Goal: Find specific page/section: Find specific page/section

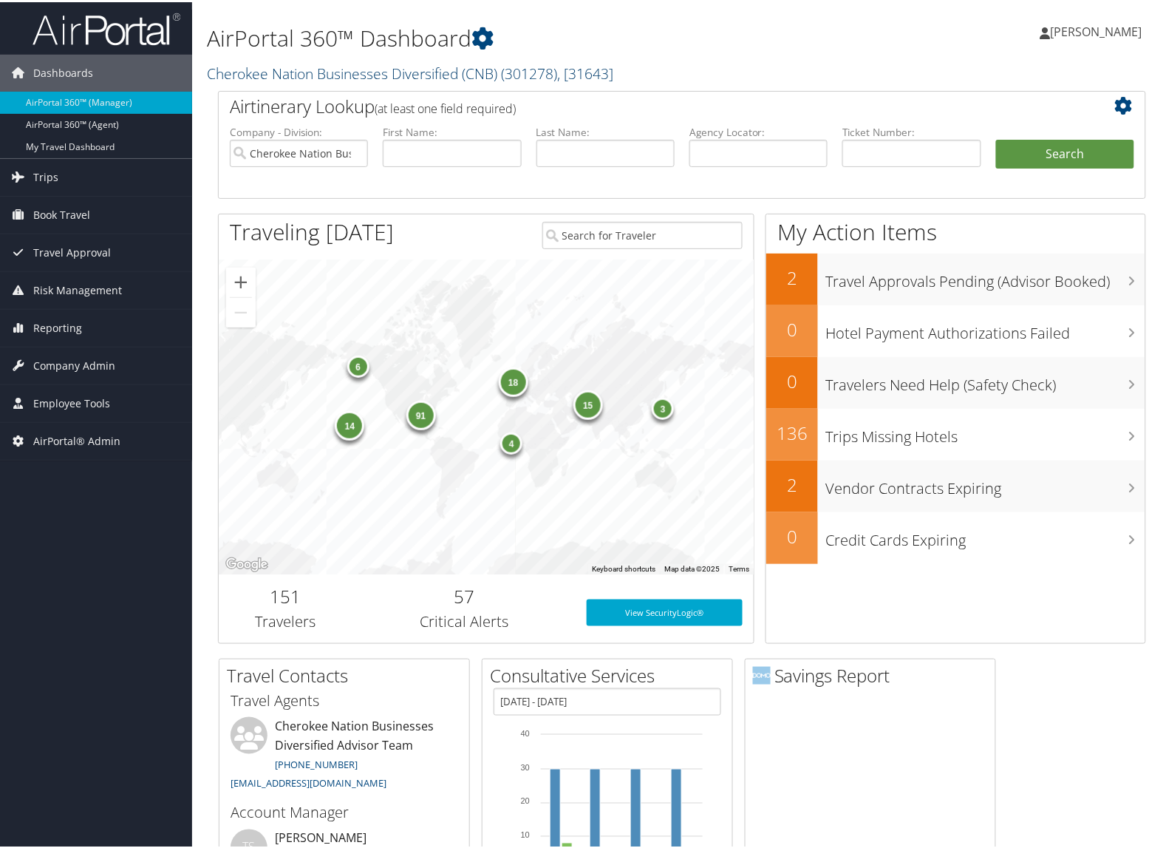
click at [256, 75] on link "Cherokee Nation Businesses Diversified (CNB) ( 301278 ) , [ 31643 ]" at bounding box center [410, 71] width 406 height 20
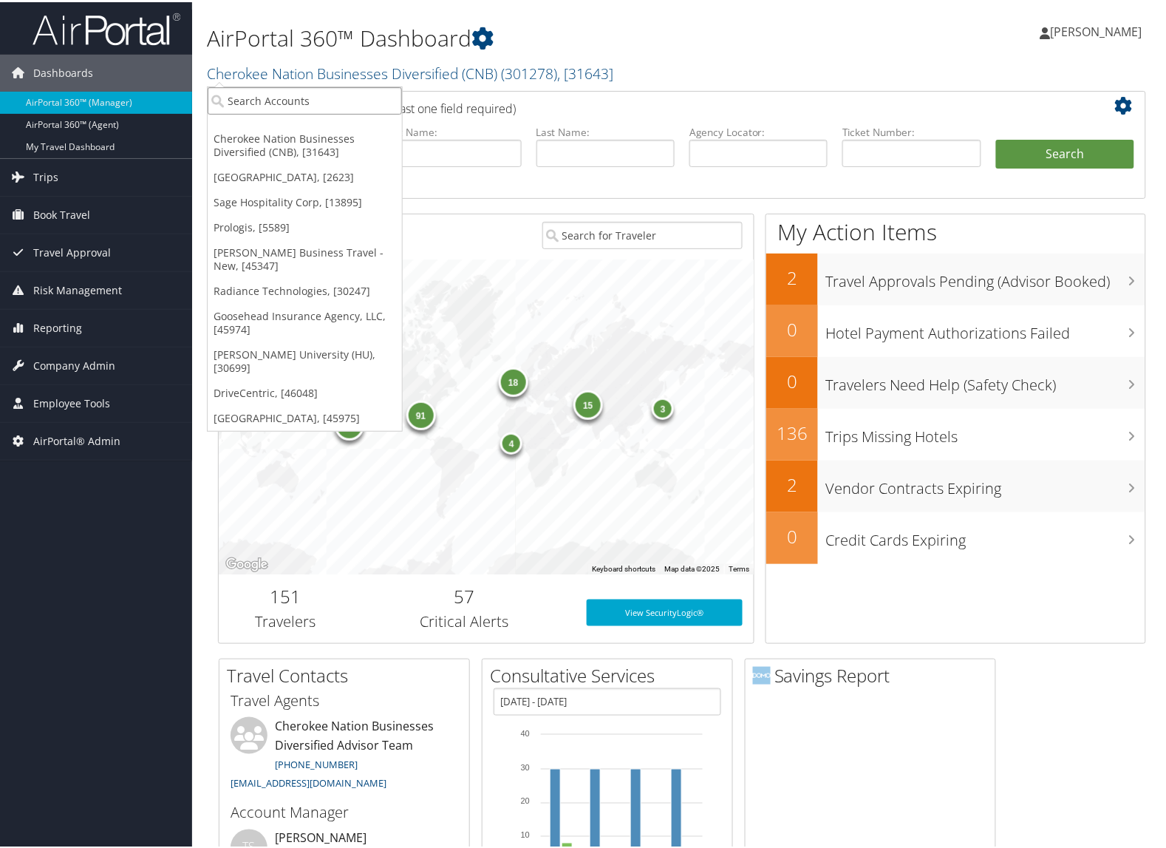
click at [251, 87] on input "search" at bounding box center [305, 98] width 194 height 27
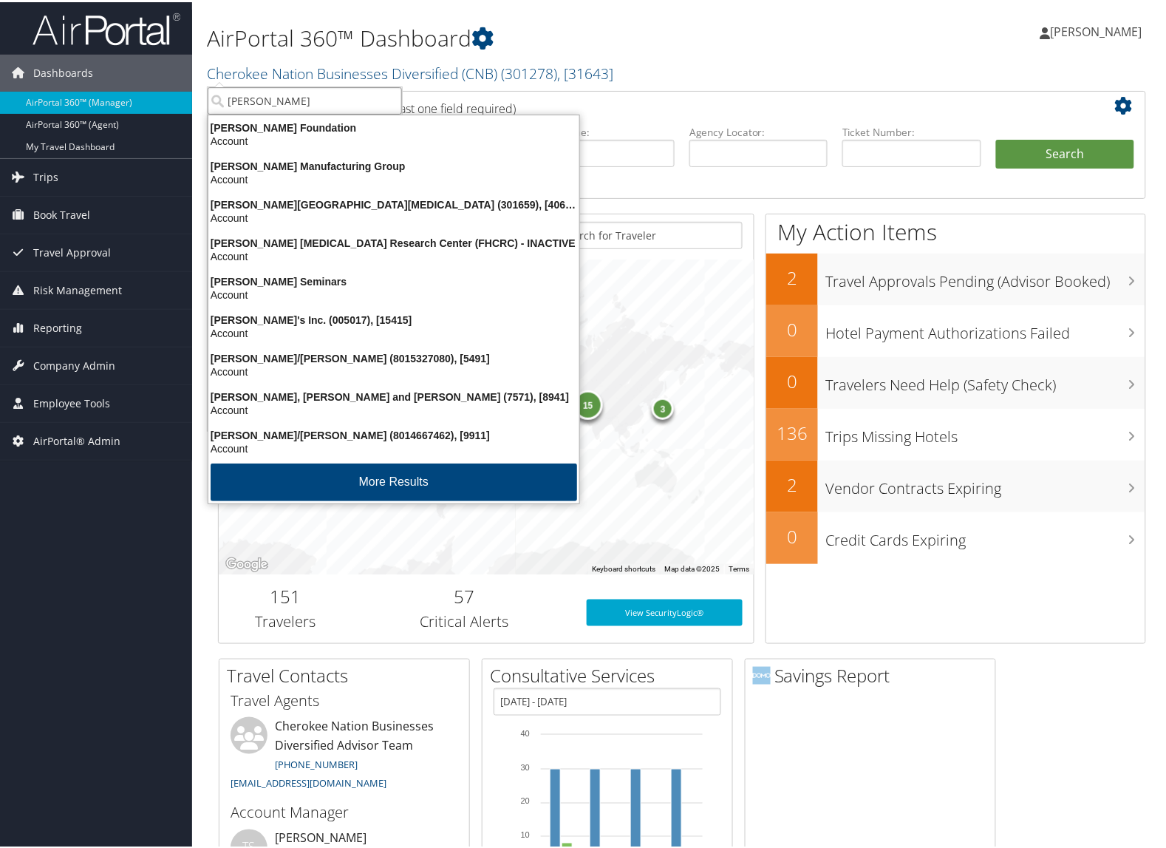
type input "fred h"
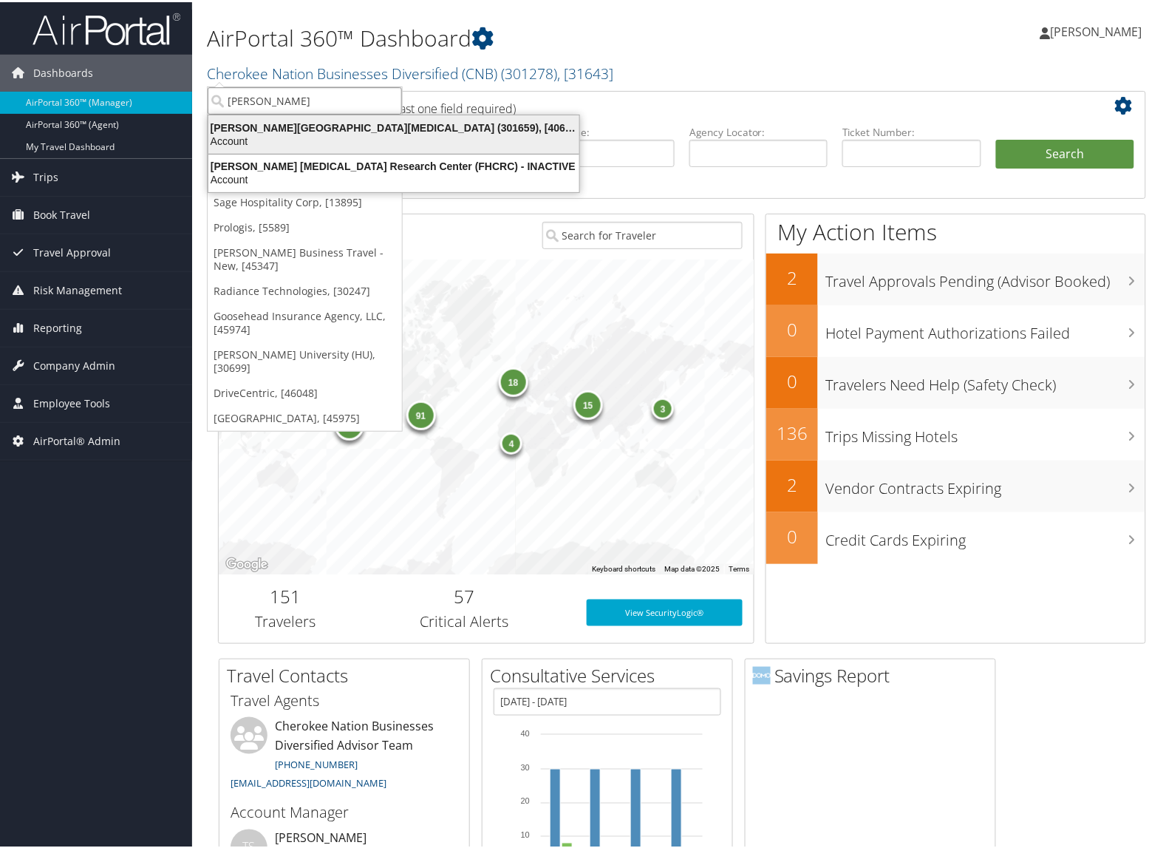
click at [355, 131] on div "Fred Hutchinson Cancer Center (301659), [40671]" at bounding box center [394, 125] width 389 height 13
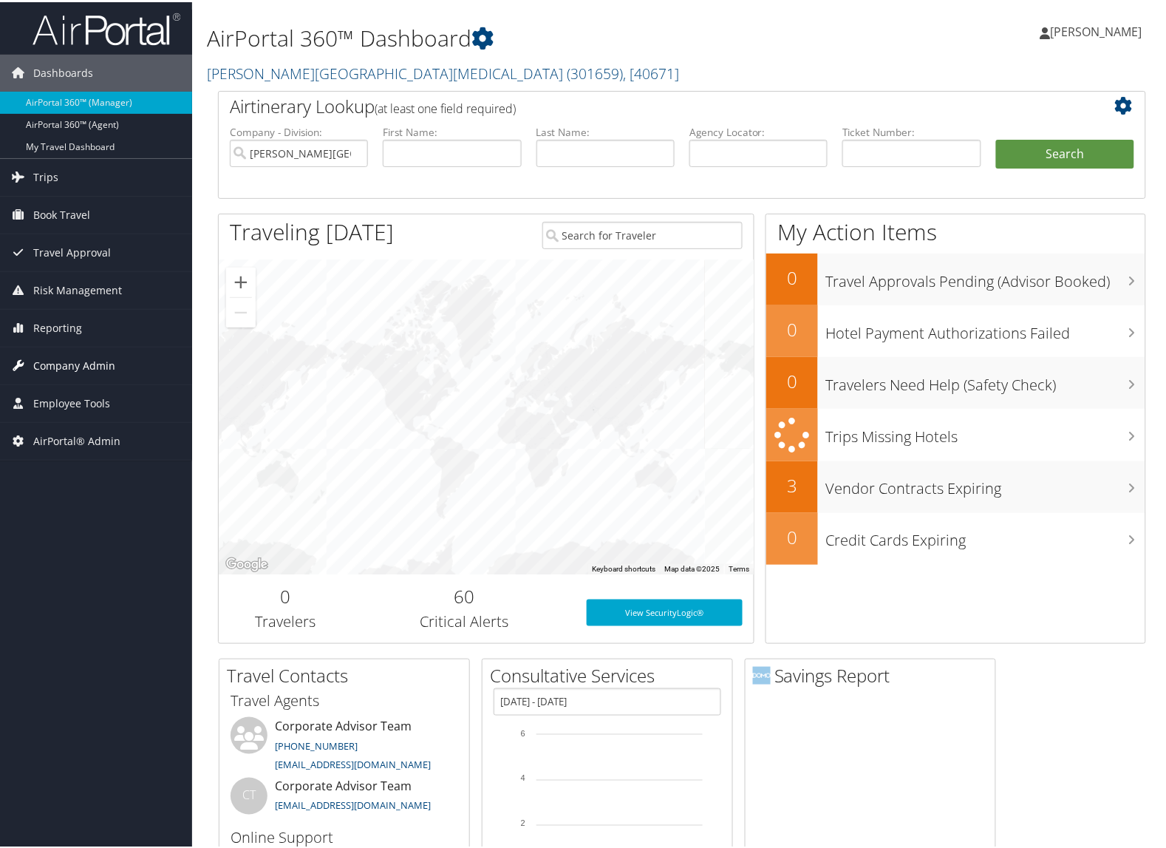
click at [98, 361] on span "Company Admin" at bounding box center [74, 363] width 82 height 37
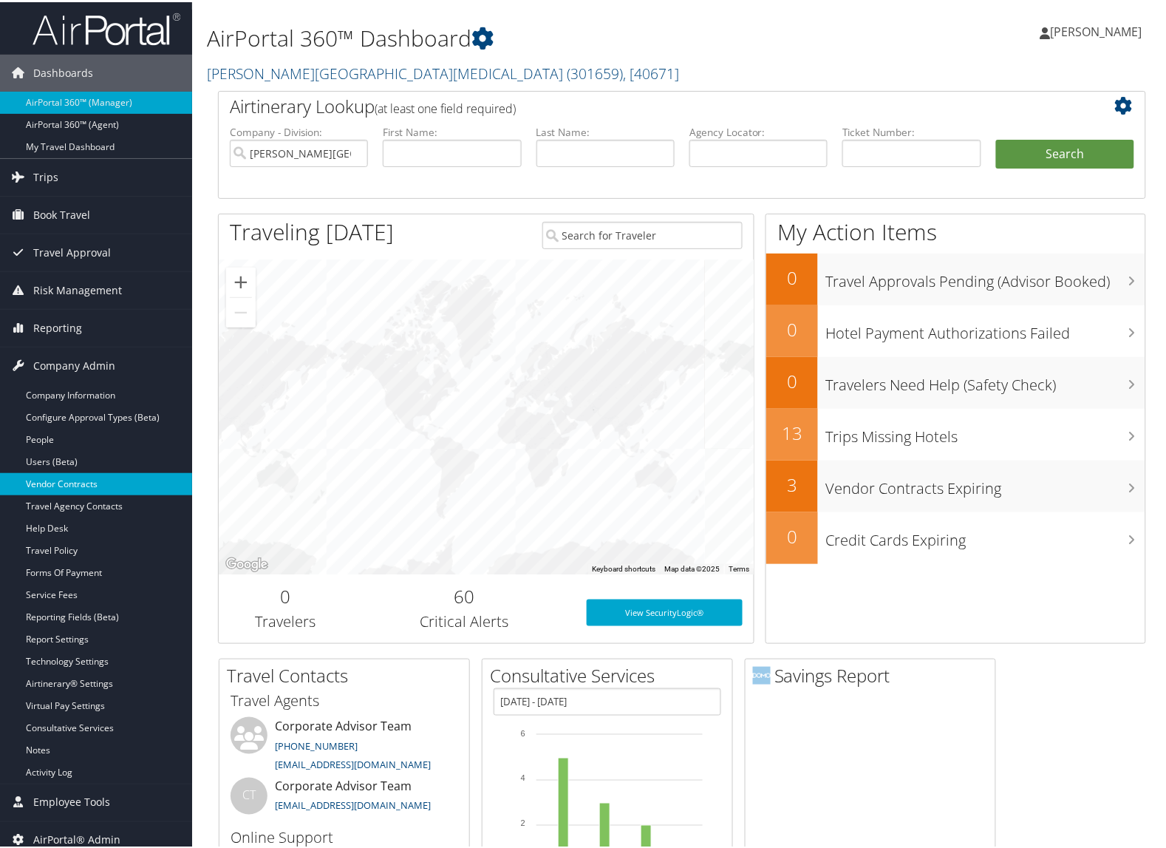
click at [75, 482] on link "Vendor Contracts" at bounding box center [96, 482] width 192 height 22
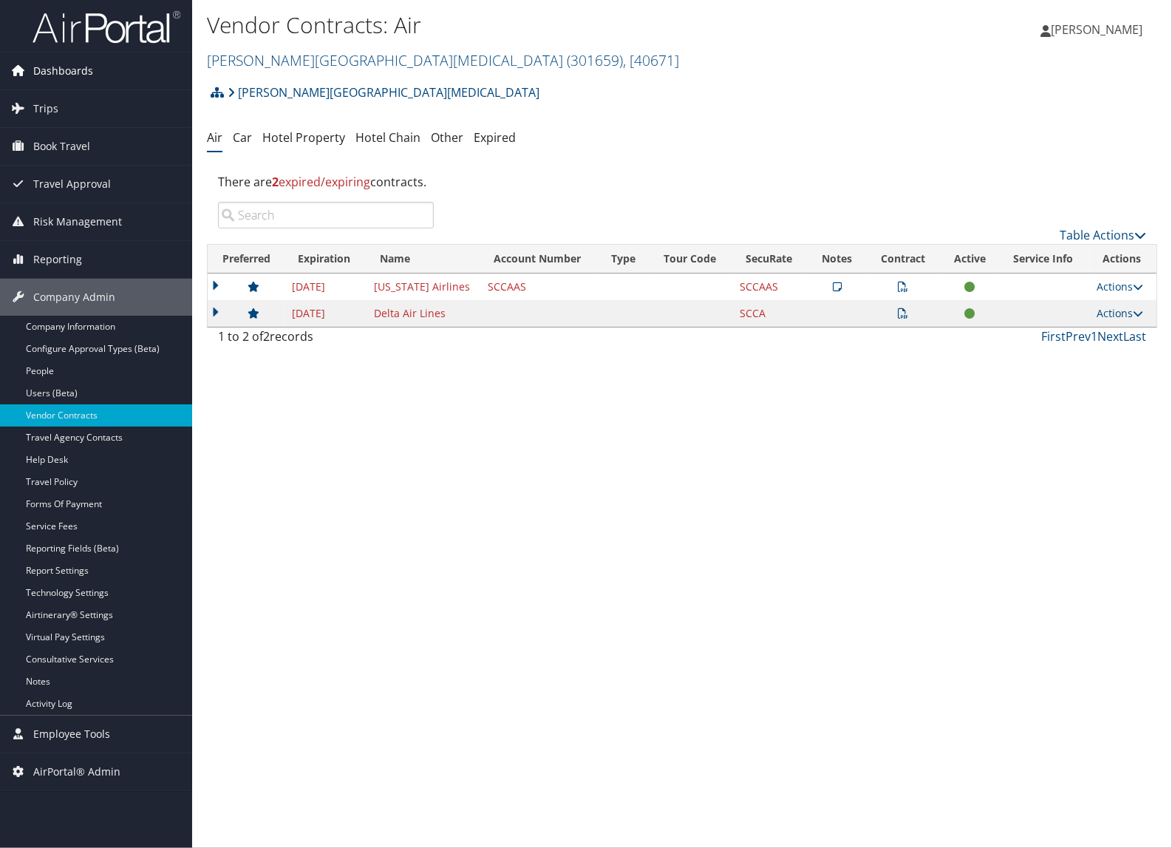
click at [70, 64] on span "Dashboards" at bounding box center [63, 70] width 60 height 37
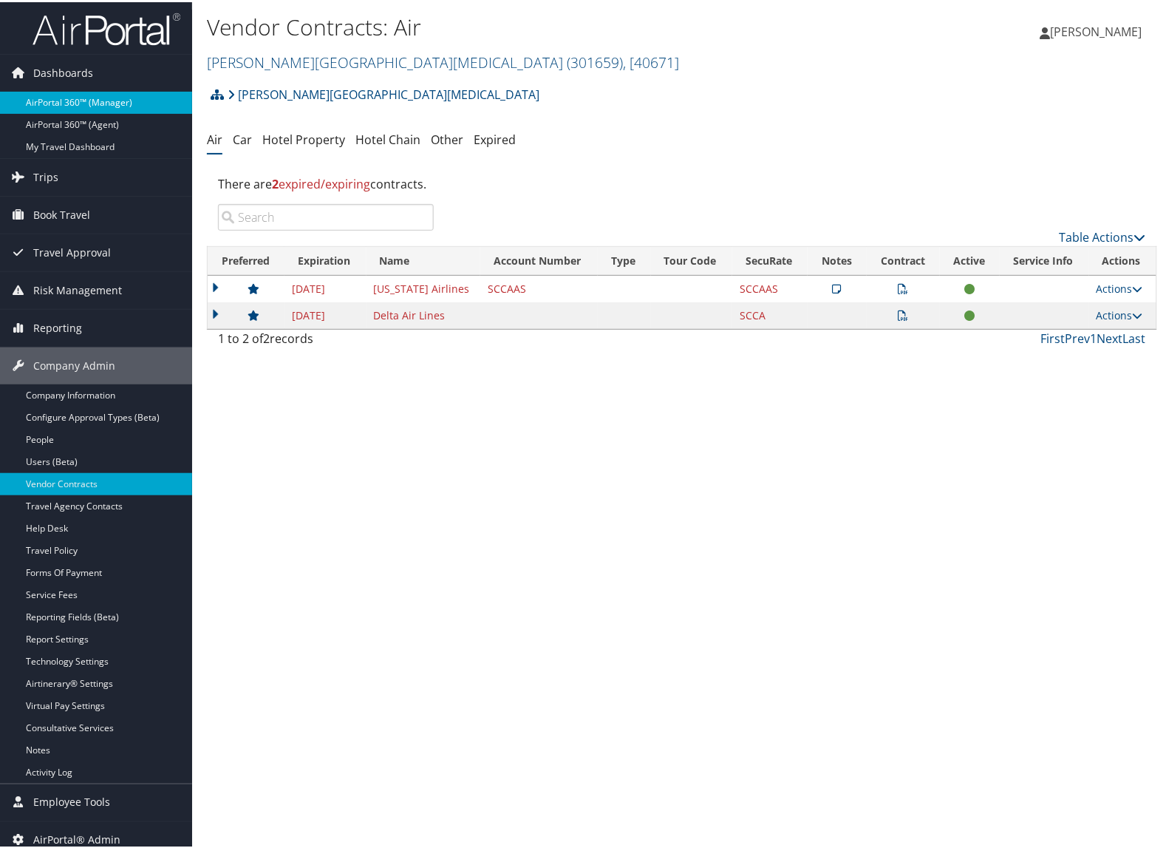
click at [64, 96] on link "AirPortal 360™ (Manager)" at bounding box center [96, 100] width 192 height 22
